Goal: Navigation & Orientation: Find specific page/section

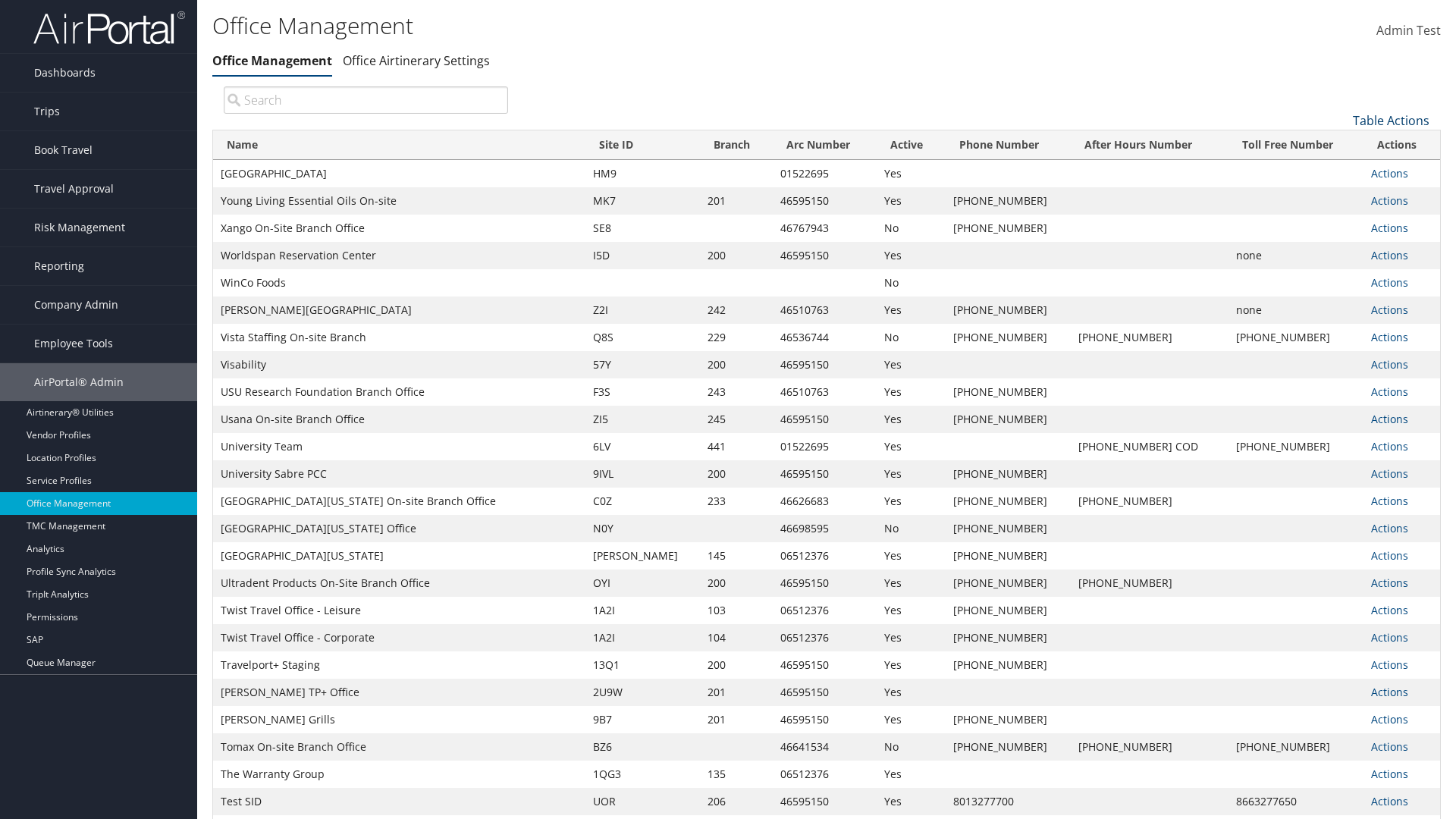
click at [1390, 120] on link "Table Actions" at bounding box center [1390, 120] width 76 height 17
click at [1339, 194] on link "Page Length" at bounding box center [1340, 195] width 200 height 25
click at [1339, 171] on link "25" at bounding box center [1340, 171] width 200 height 25
click at [1390, 120] on link "Table Actions" at bounding box center [1390, 120] width 76 height 17
click at [1339, 194] on link "Page Length" at bounding box center [1340, 195] width 200 height 25
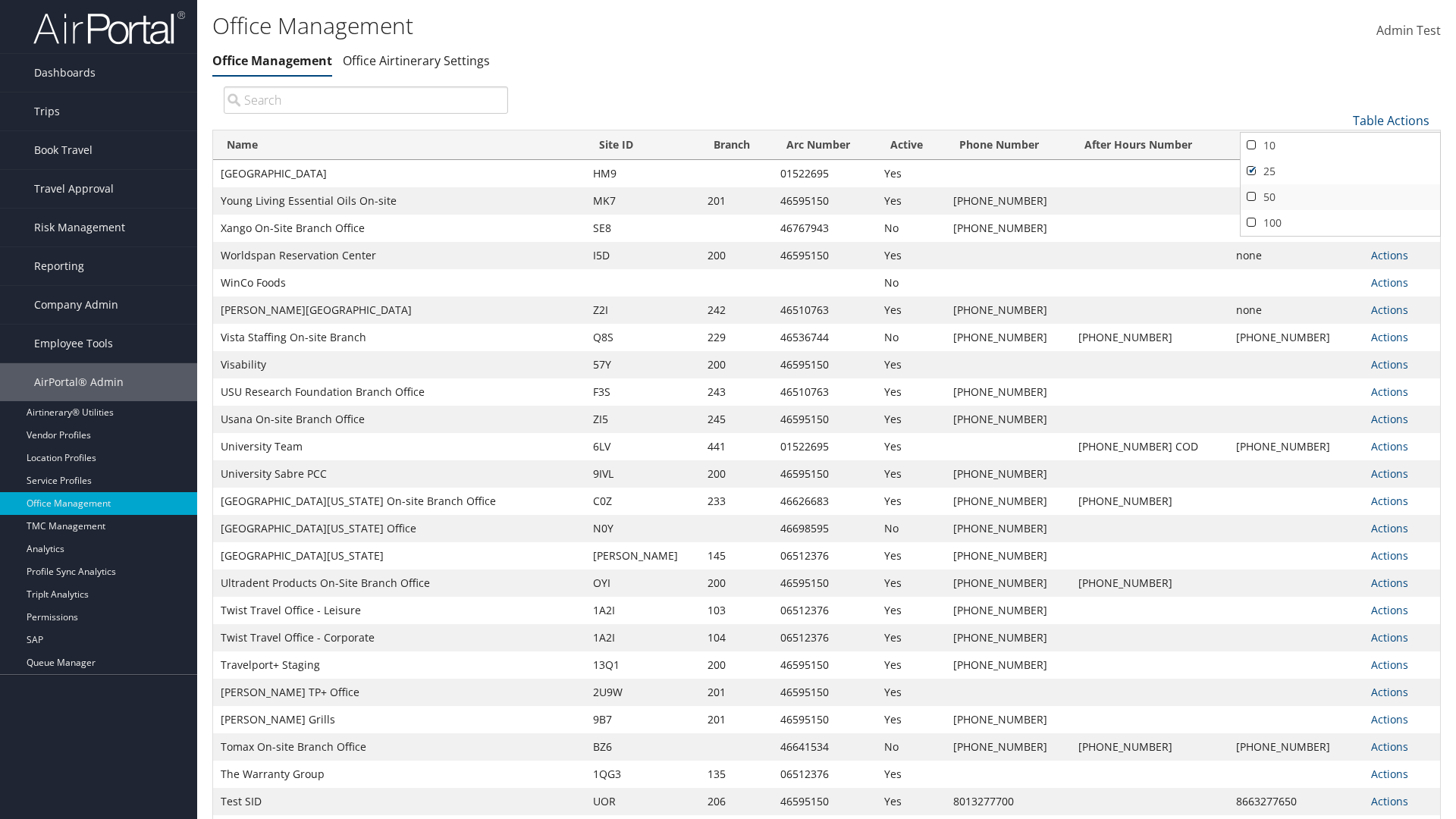
click at [1339, 196] on link "50" at bounding box center [1340, 196] width 200 height 25
click at [1390, 120] on link "Table Actions" at bounding box center [1390, 120] width 76 height 17
click at [1339, 194] on link "Page Length" at bounding box center [1340, 195] width 200 height 25
click at [1339, 222] on link "100" at bounding box center [1340, 222] width 200 height 25
click at [1390, 120] on link "Table Actions" at bounding box center [1390, 120] width 76 height 17
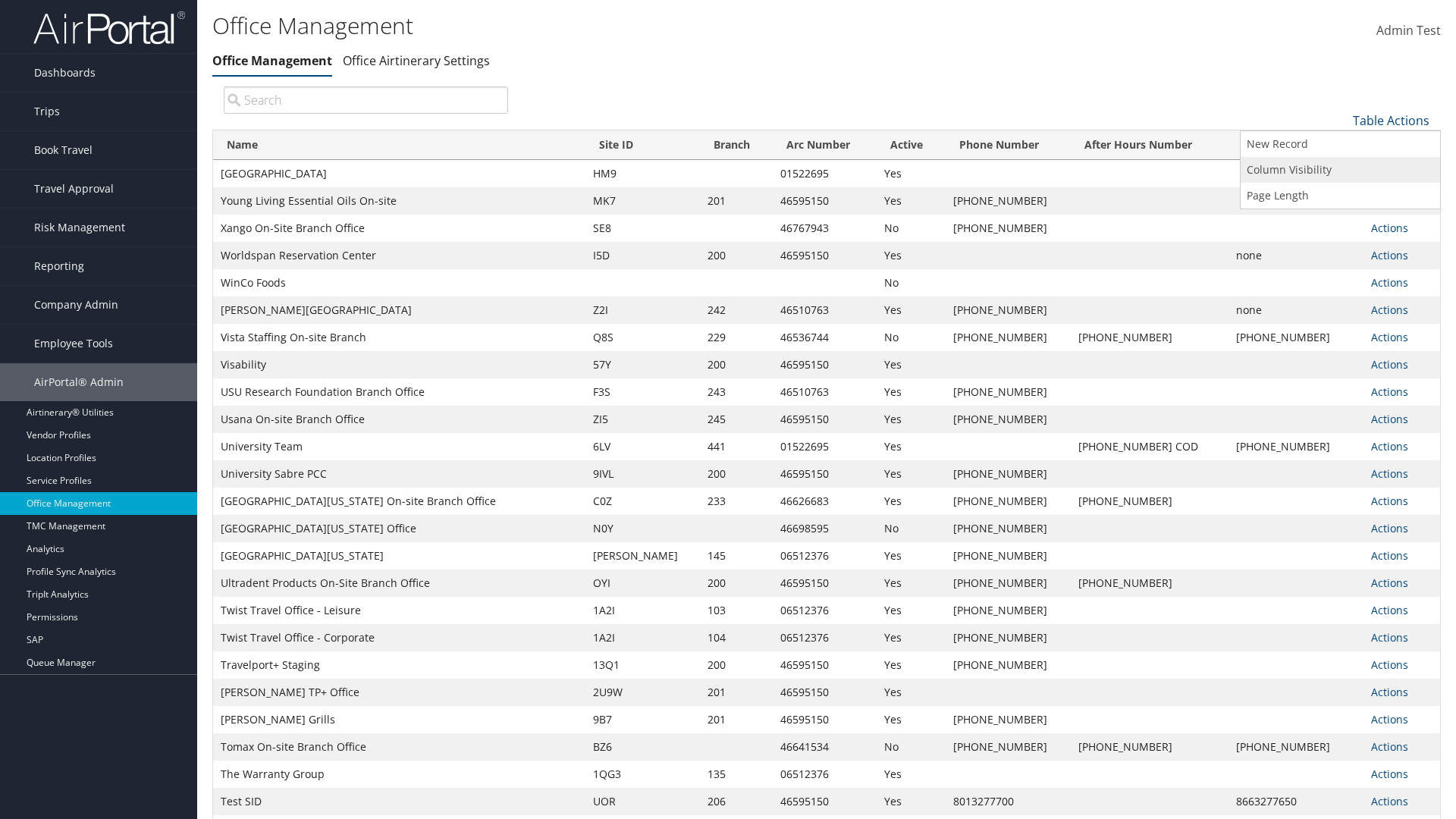
click at [1339, 169] on link "Column Visibility" at bounding box center [1340, 169] width 200 height 25
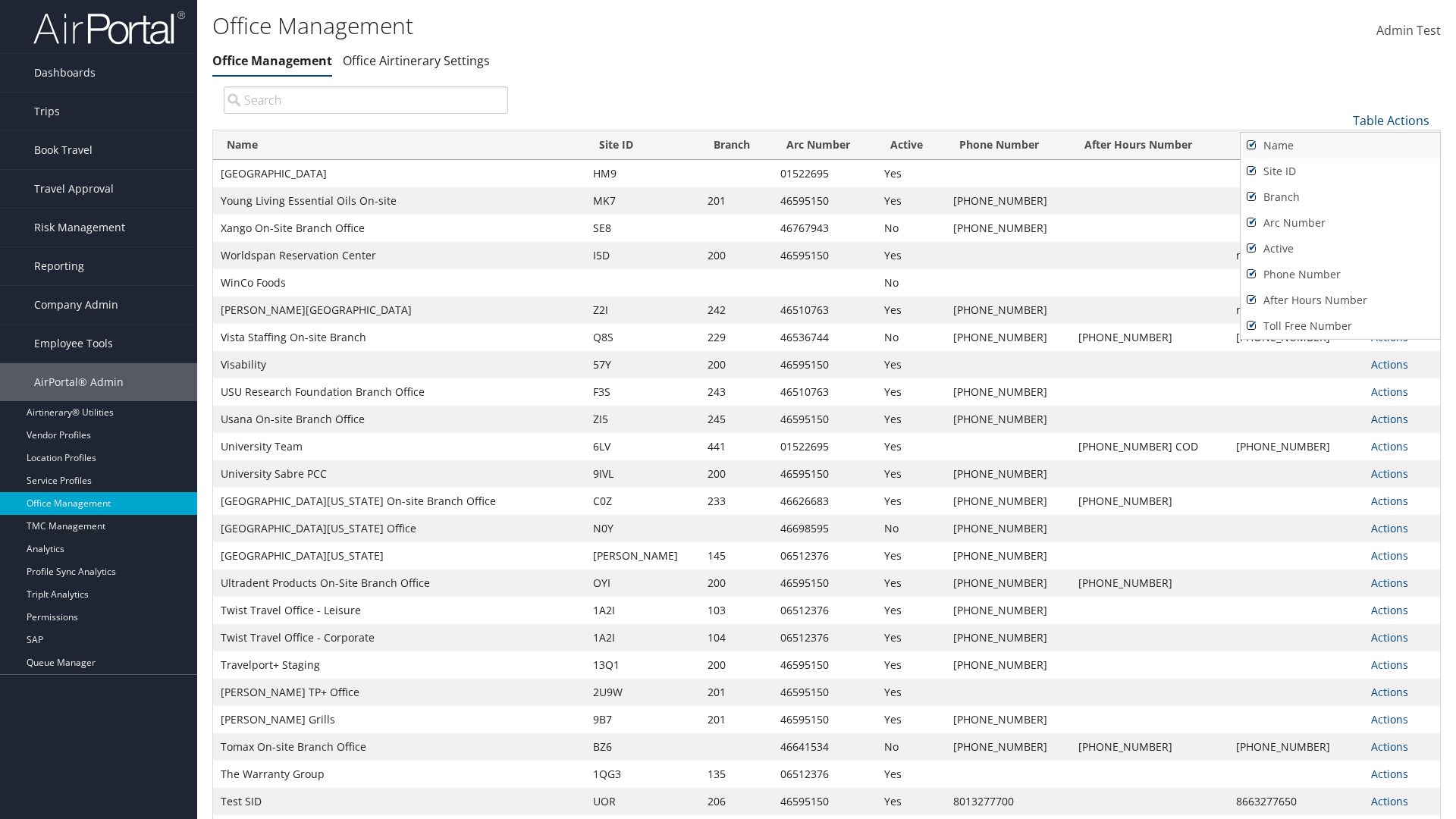
click at [1339, 145] on link "Name" at bounding box center [1340, 145] width 200 height 25
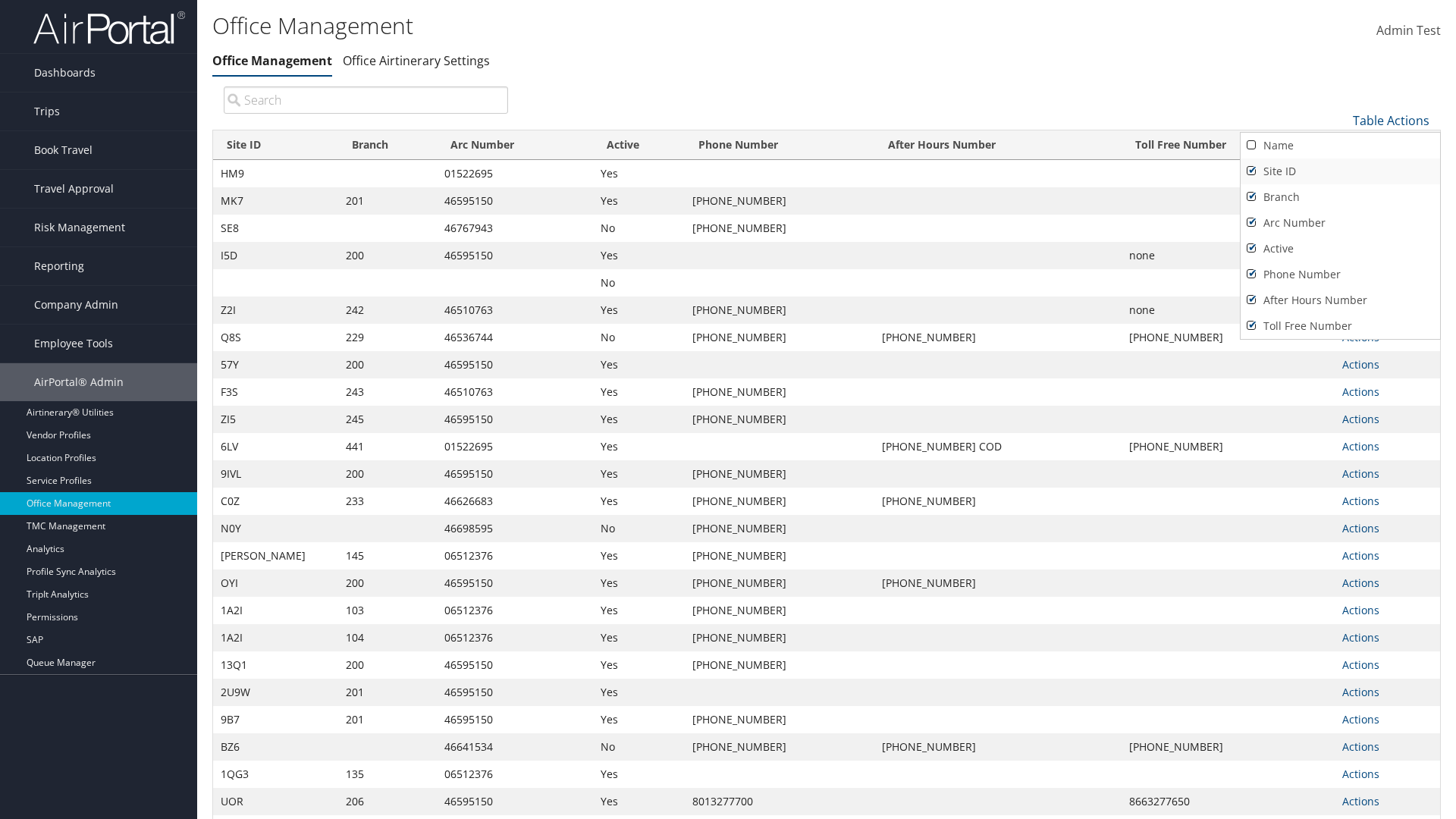
click at [1339, 171] on link "Site ID" at bounding box center [1340, 171] width 200 height 25
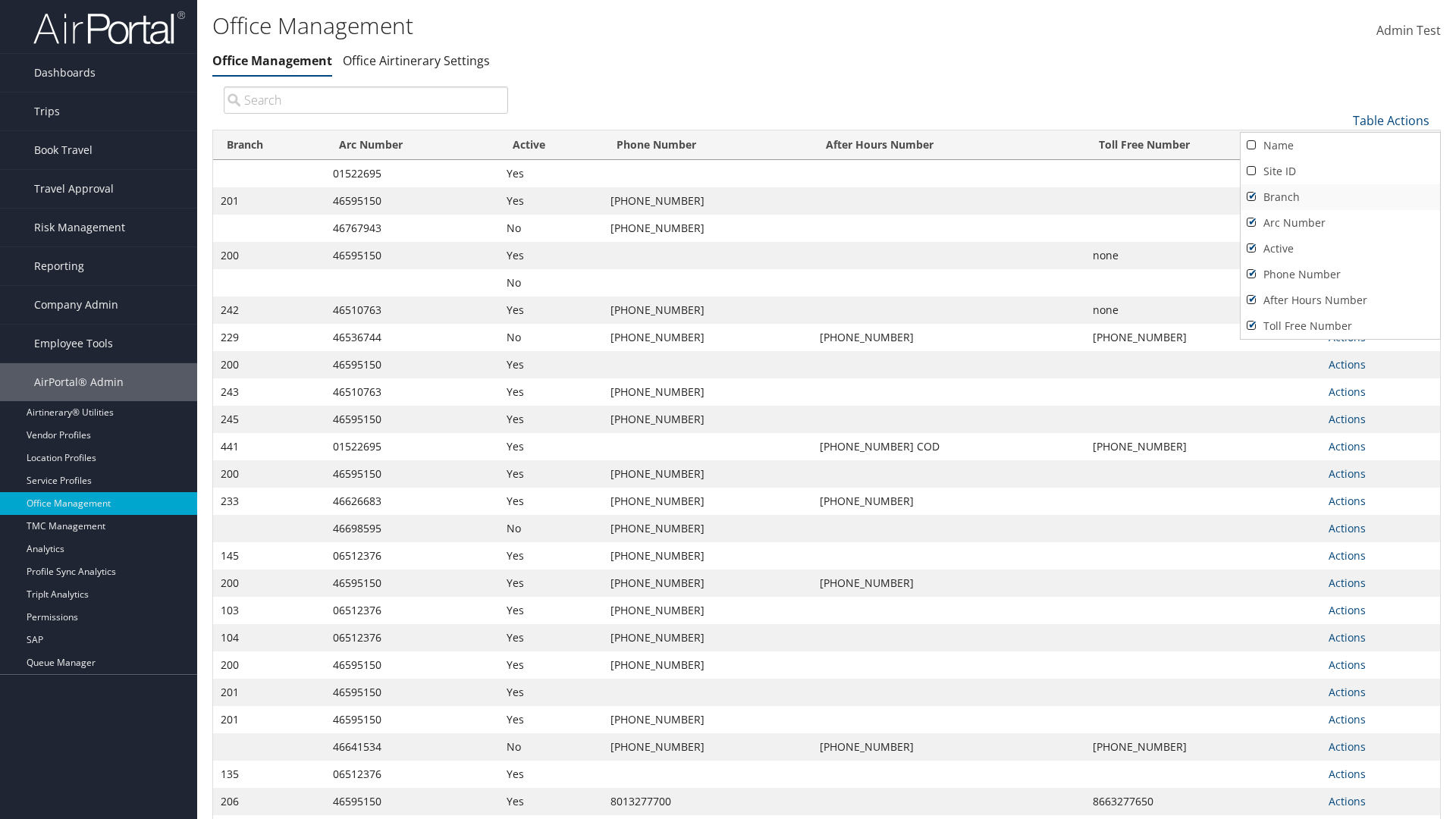
click at [1339, 196] on link "Branch" at bounding box center [1340, 196] width 200 height 25
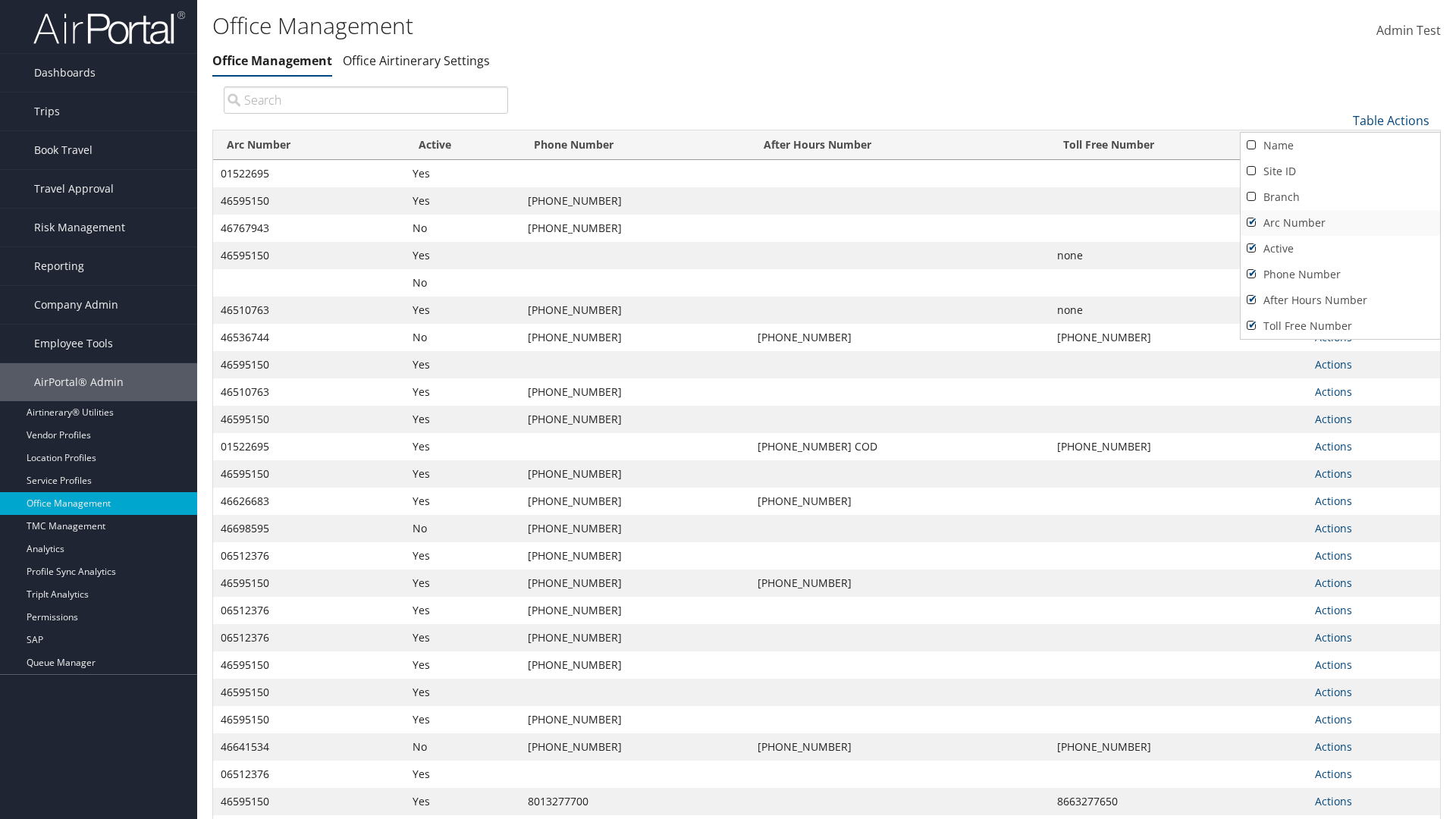
click at [1339, 222] on link "Arc Number" at bounding box center [1340, 222] width 200 height 25
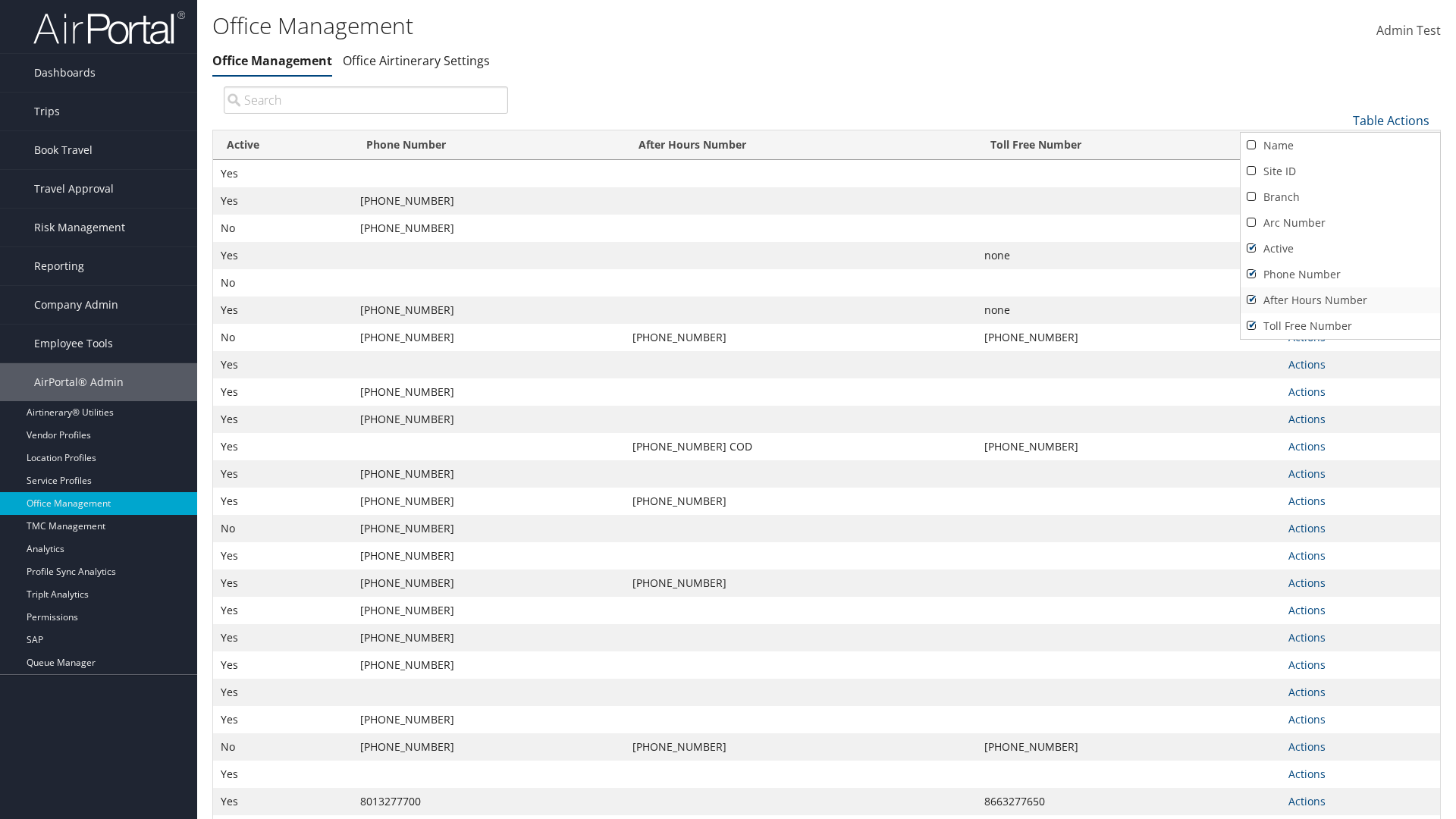
click at [1339, 300] on link "After Hours Number" at bounding box center [1340, 300] width 200 height 25
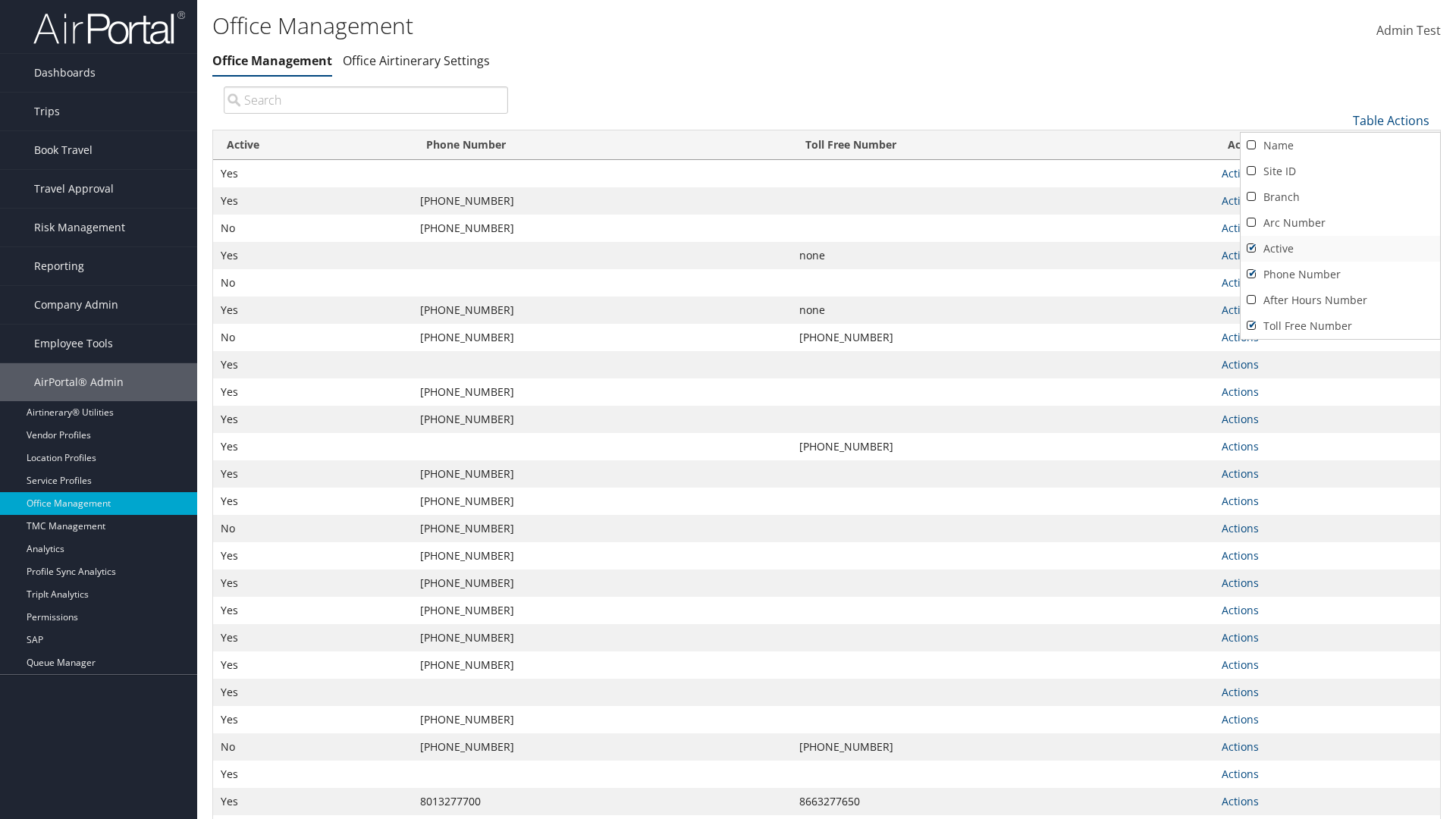
click at [1339, 248] on link "Active" at bounding box center [1340, 248] width 200 height 25
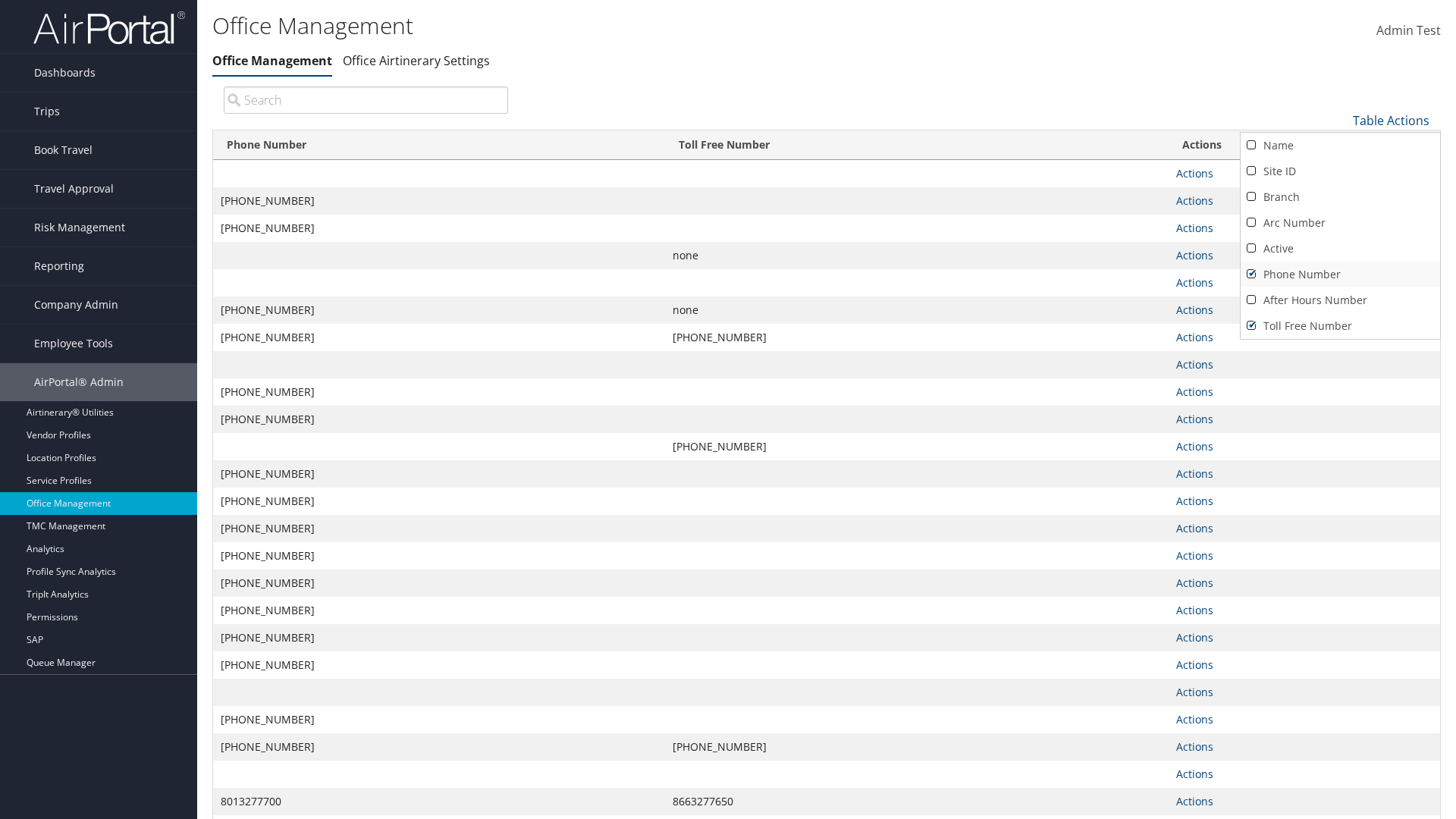
click at [1339, 273] on link "Phone Number" at bounding box center [1340, 274] width 200 height 25
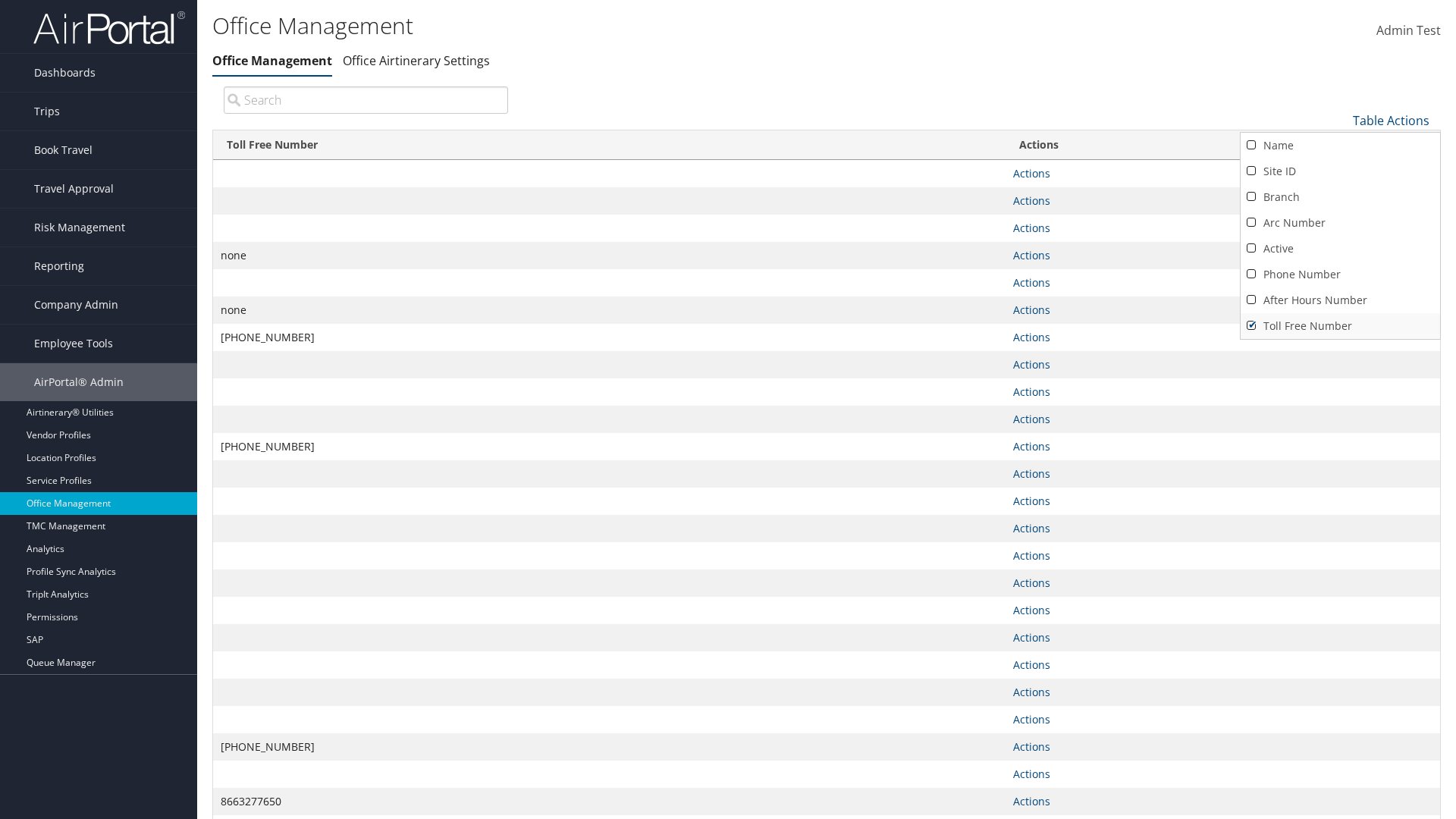
click at [1339, 325] on link "Toll Free Number" at bounding box center [1340, 325] width 200 height 25
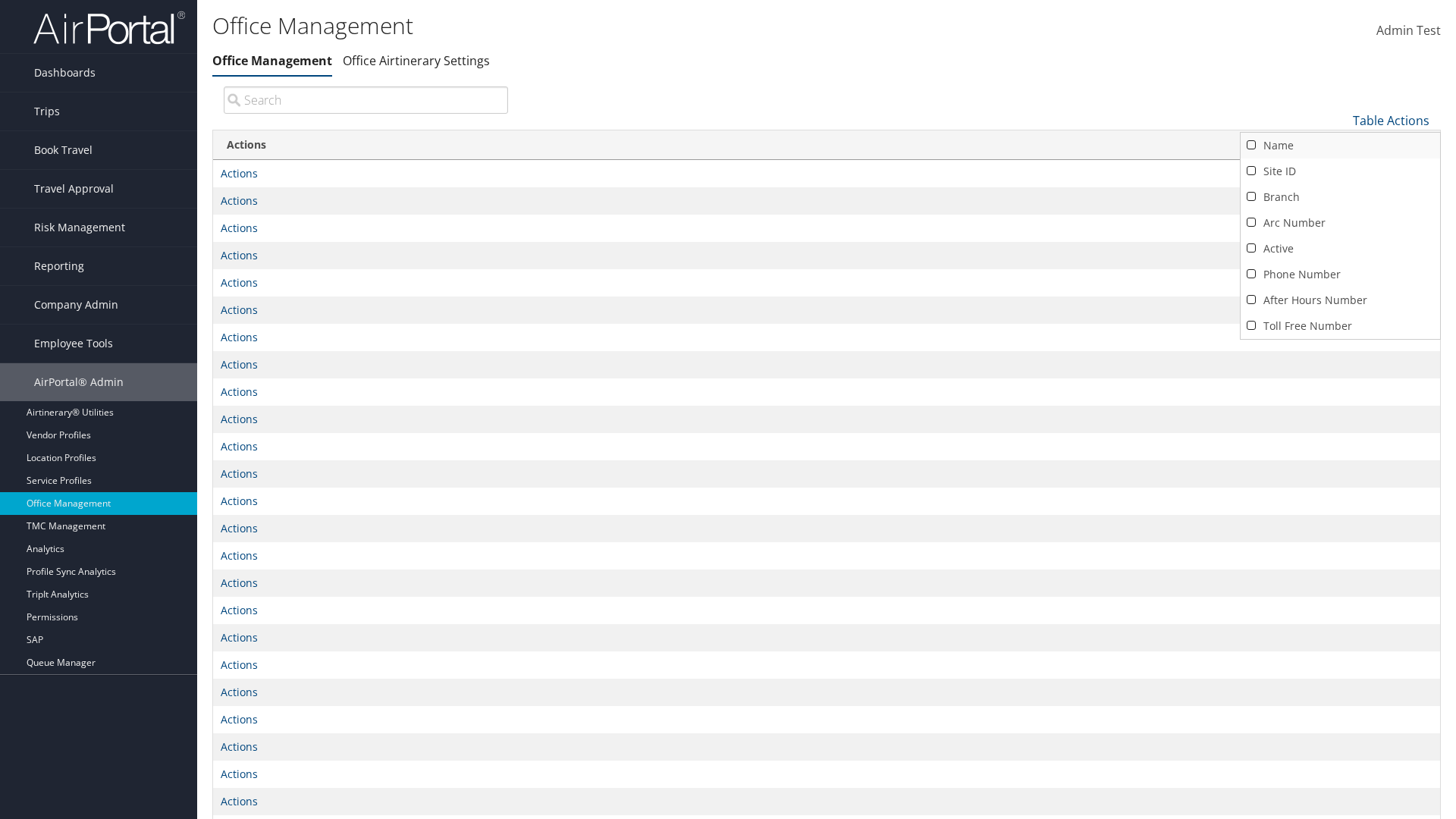
click at [1339, 145] on link "Name" at bounding box center [1340, 145] width 200 height 25
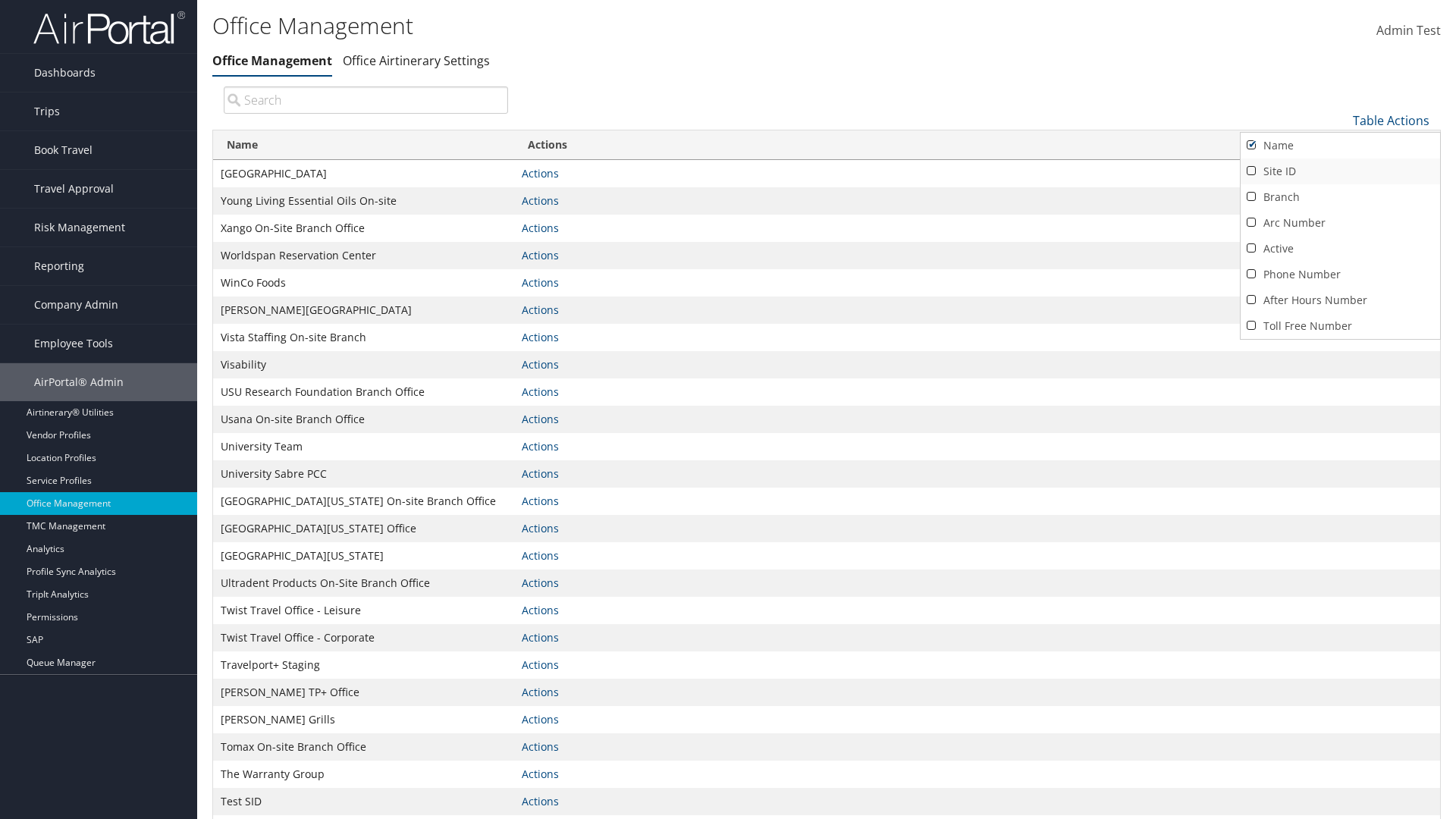
click at [1339, 171] on link "Site ID" at bounding box center [1340, 171] width 200 height 25
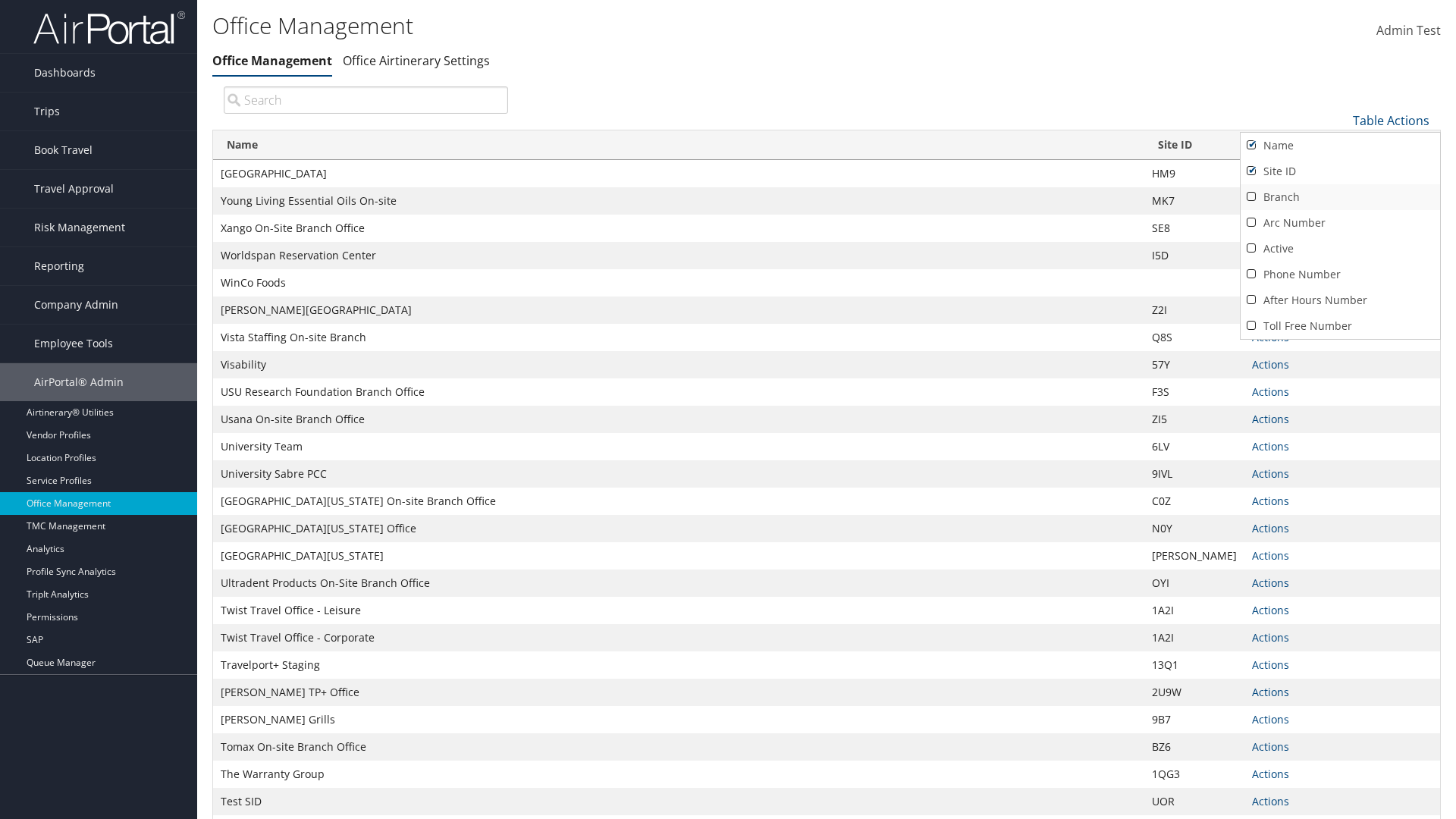
click at [1339, 196] on link "Branch" at bounding box center [1340, 196] width 200 height 25
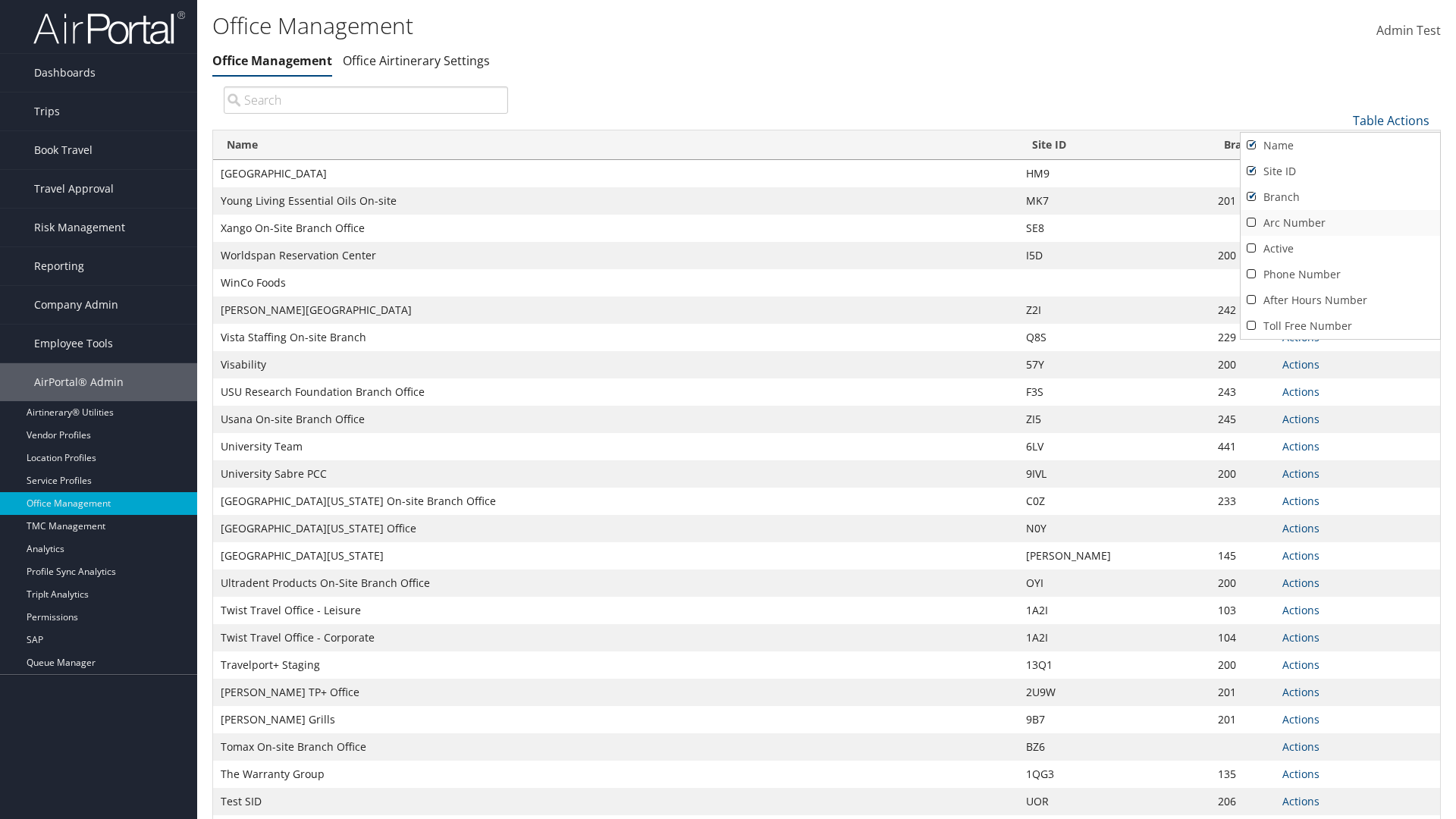
click at [1339, 222] on link "Arc Number" at bounding box center [1340, 222] width 200 height 25
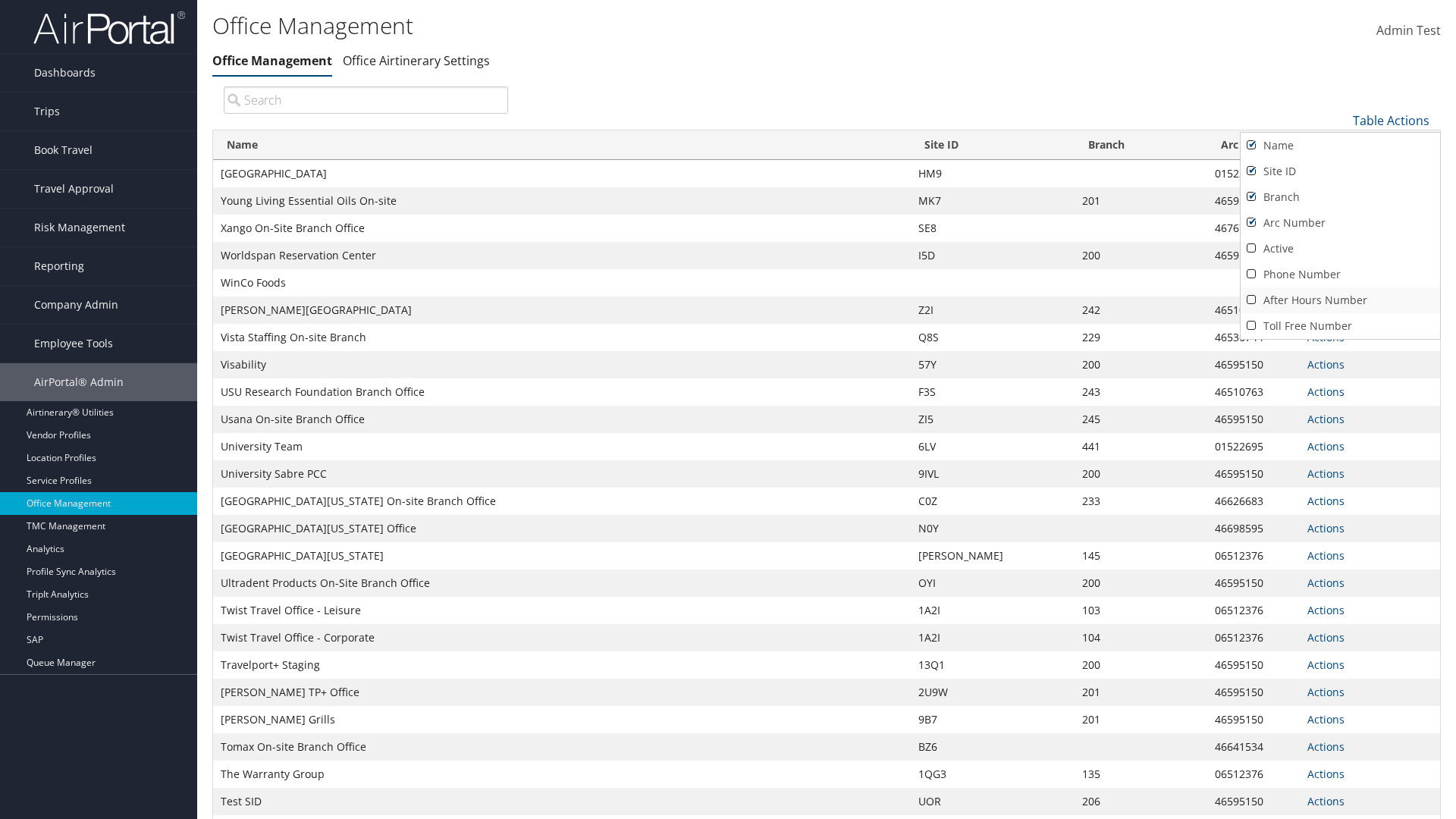
click at [1339, 300] on link "After Hours Number" at bounding box center [1340, 300] width 200 height 25
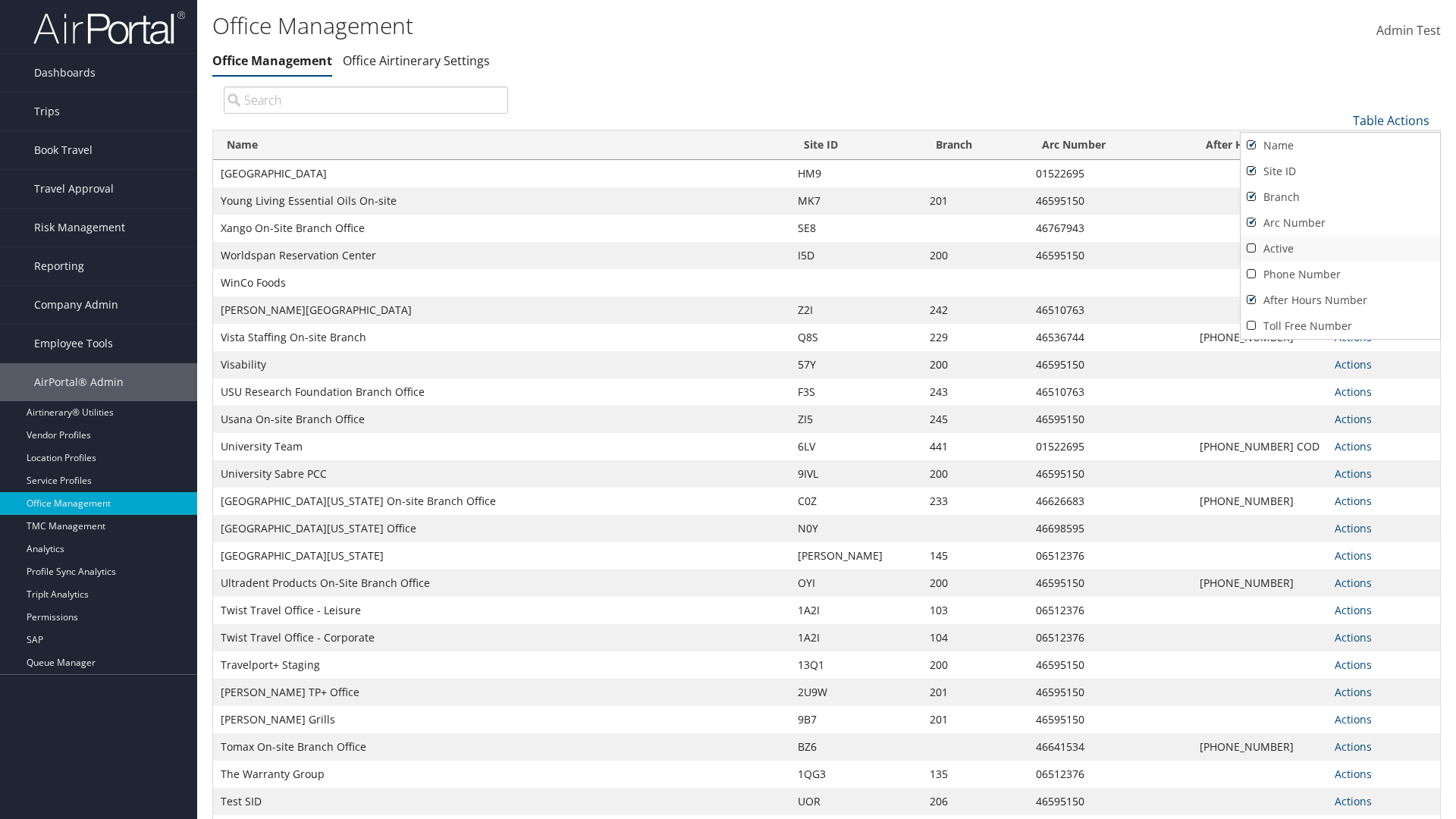
click at [1339, 248] on link "Active" at bounding box center [1340, 248] width 200 height 25
